Goal: Transaction & Acquisition: Purchase product/service

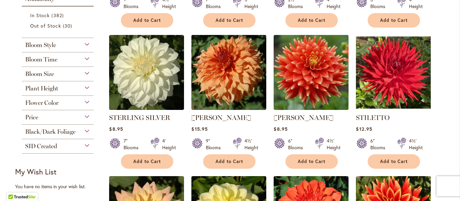
scroll to position [277, 0]
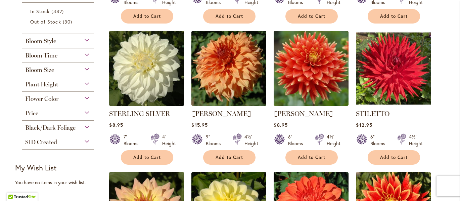
click at [86, 73] on div "Bloom Size" at bounding box center [58, 68] width 72 height 11
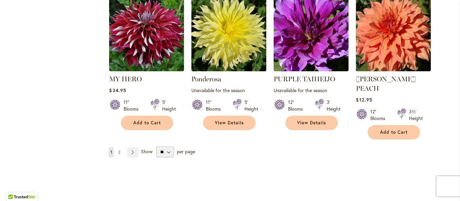
scroll to position [1141, 0]
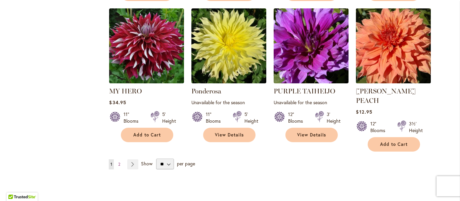
click at [388, 85] on img at bounding box center [393, 45] width 79 height 79
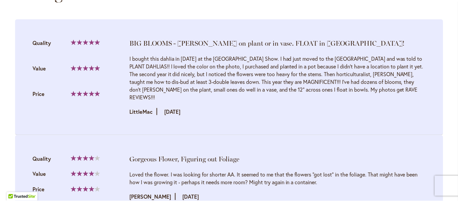
scroll to position [705, 0]
